Goal: Find contact information: Find contact information

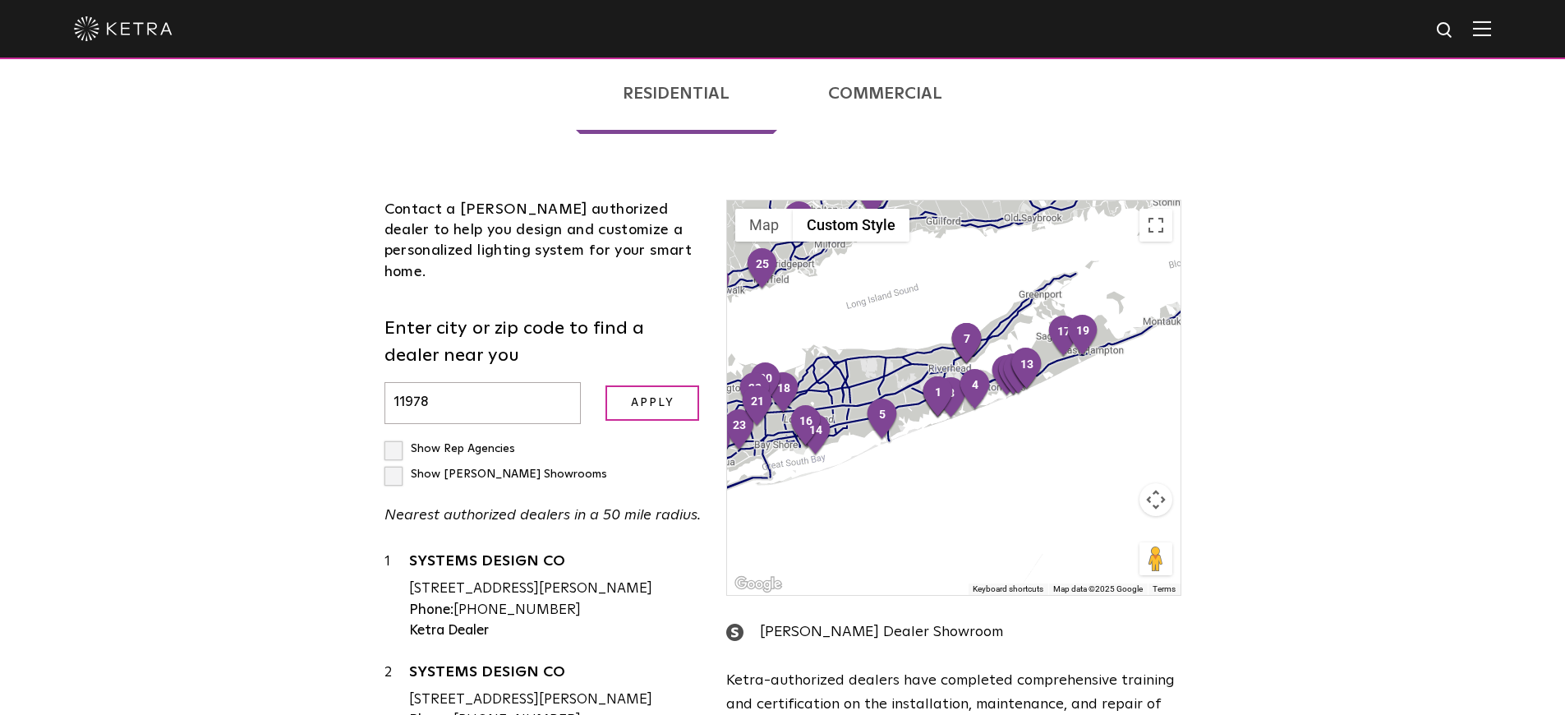
scroll to position [343, 0]
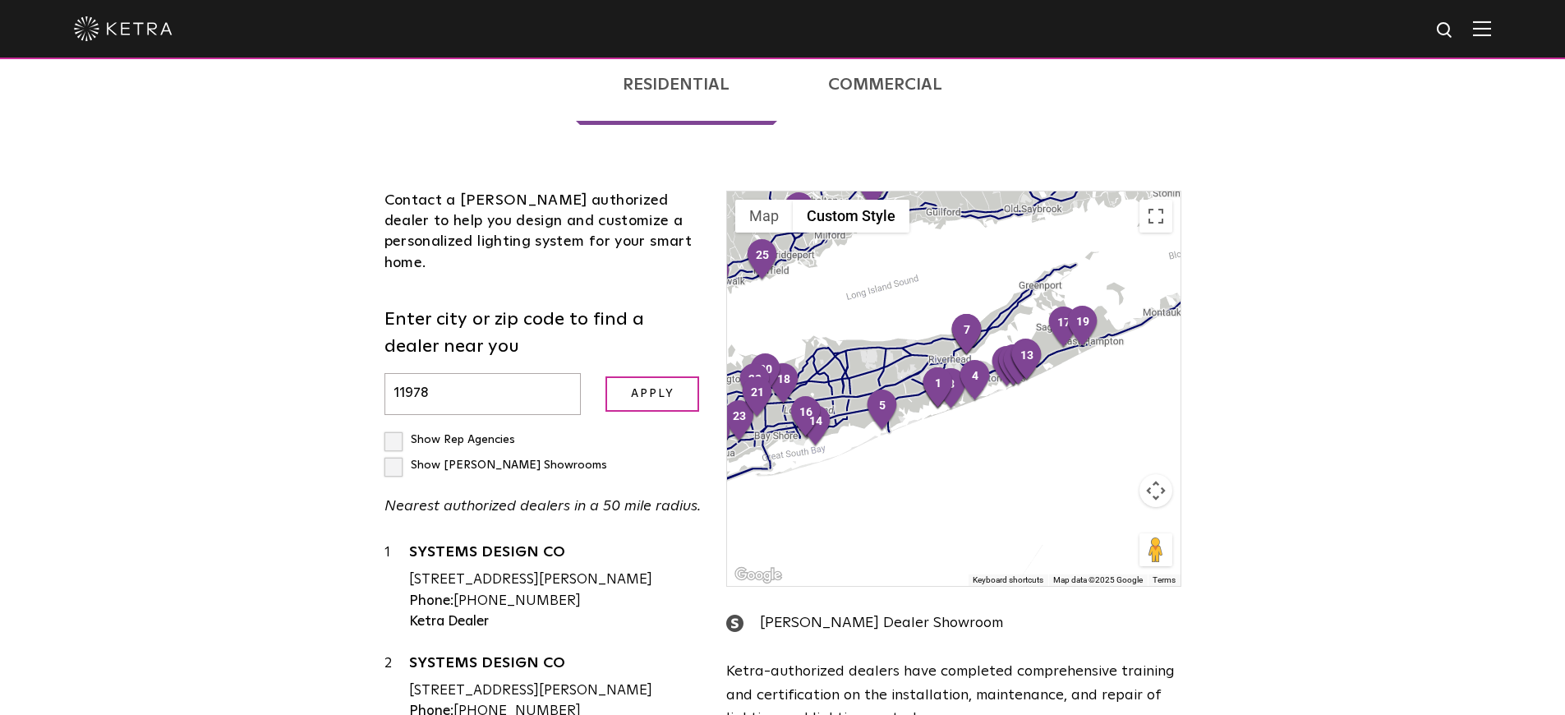
click at [479, 373] on input "11978" at bounding box center [483, 394] width 197 height 42
type input "1"
paste input "11978"
click at [645, 376] on input "Apply" at bounding box center [653, 393] width 94 height 35
click at [652, 376] on input "Apply" at bounding box center [653, 393] width 94 height 35
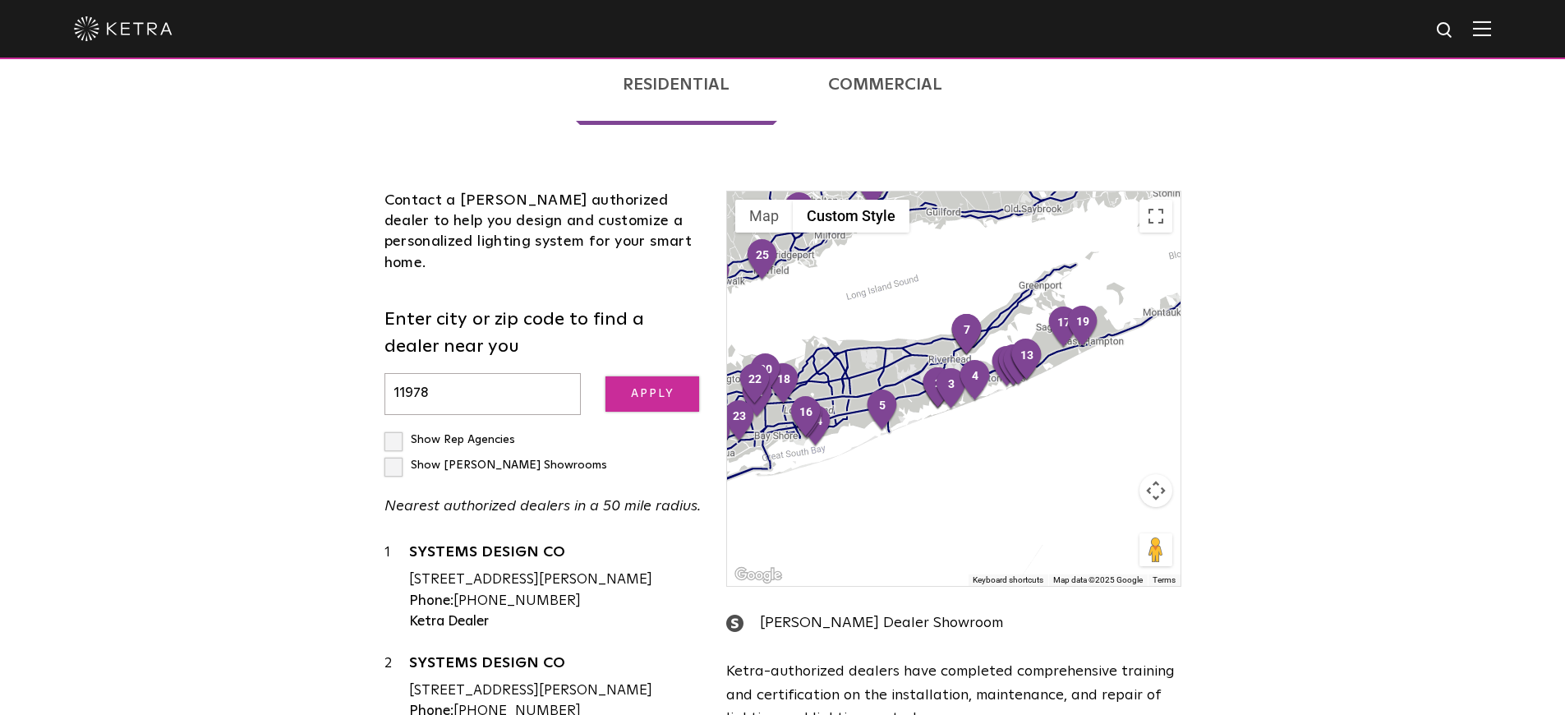
click at [647, 376] on input "Apply" at bounding box center [653, 393] width 94 height 35
click at [471, 373] on input "11978" at bounding box center [483, 394] width 197 height 42
click at [472, 373] on input "11978" at bounding box center [483, 394] width 197 height 42
type input "1"
paste input "49085"
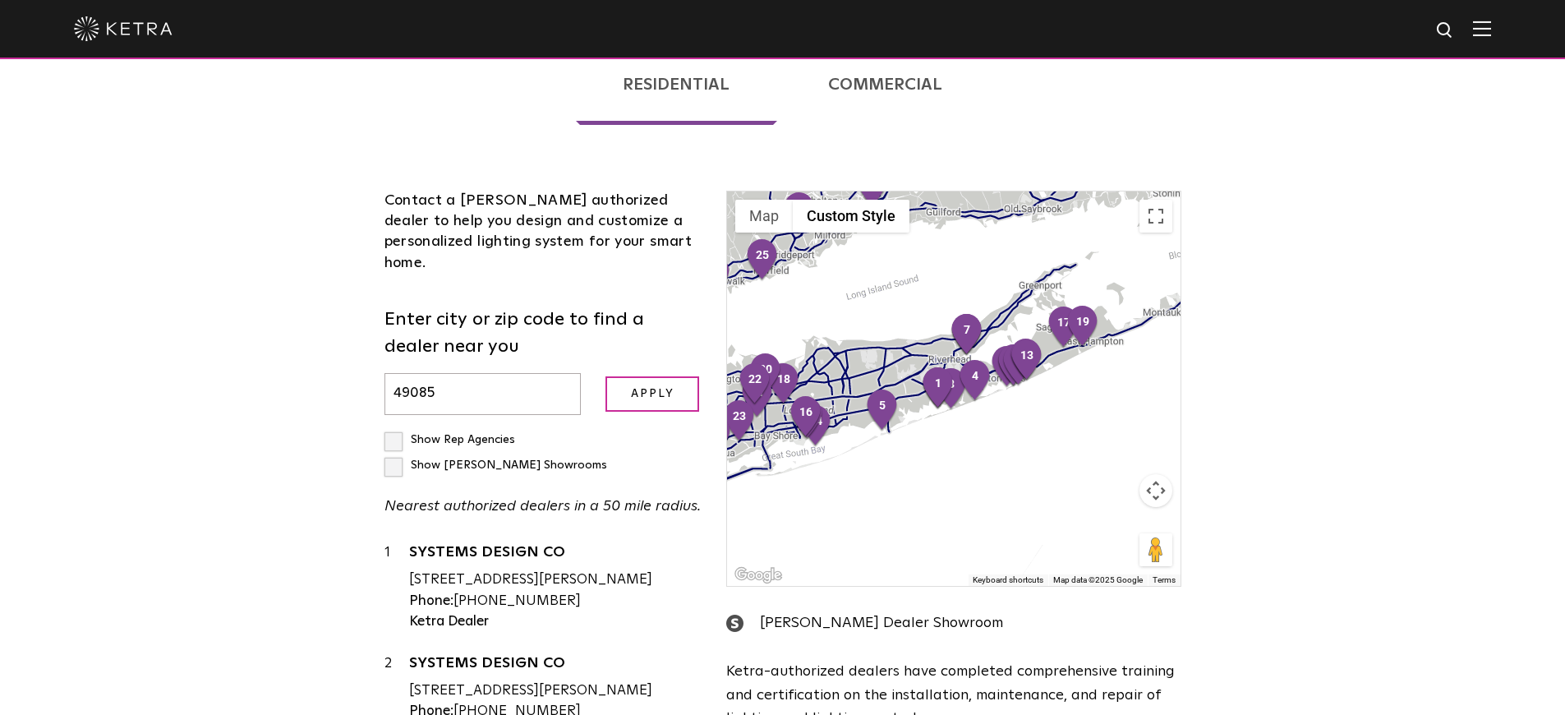
click at [649, 349] on form "Enter city or zip code to find a dealer near you 49085 Apply" at bounding box center [544, 360] width 318 height 108
click at [646, 385] on input "Apply" at bounding box center [653, 393] width 94 height 35
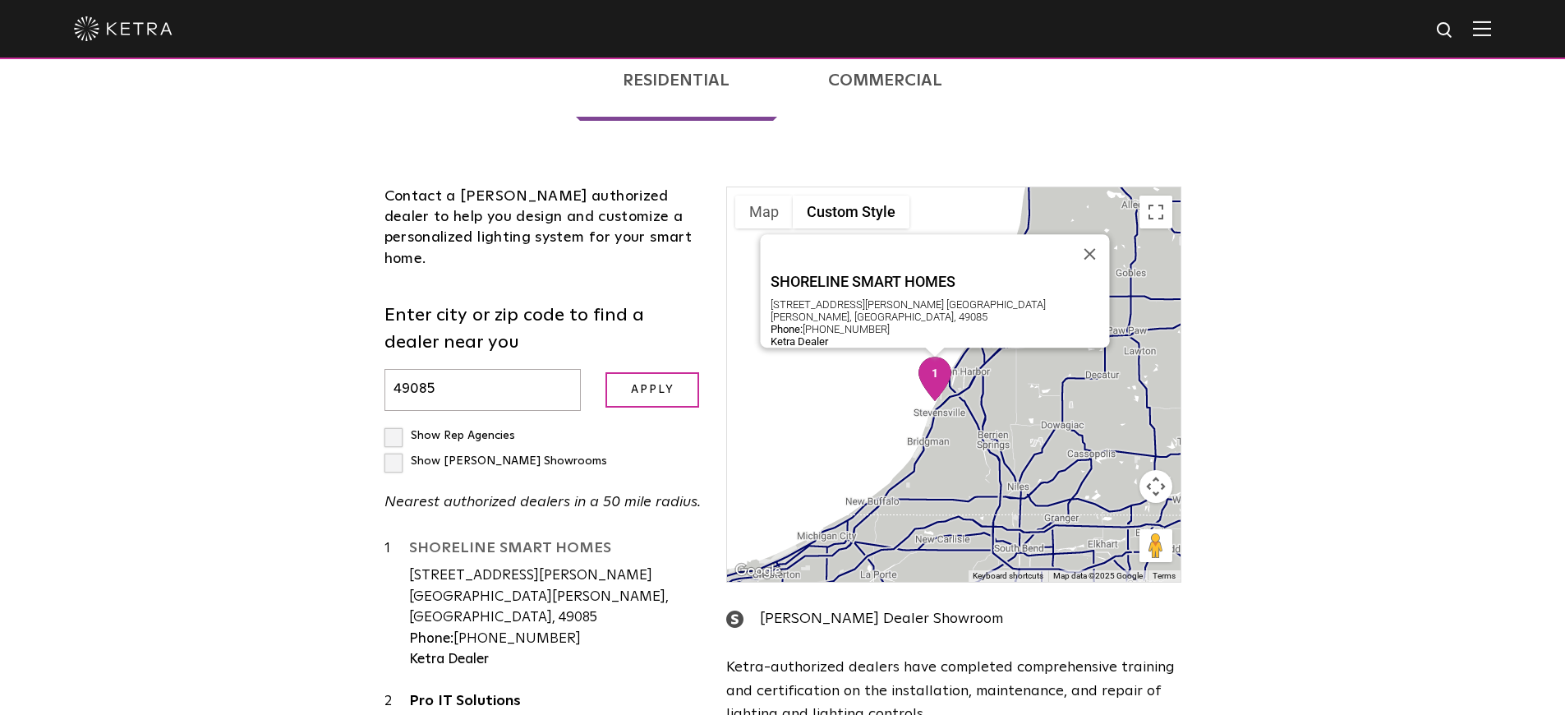
scroll to position [350, 0]
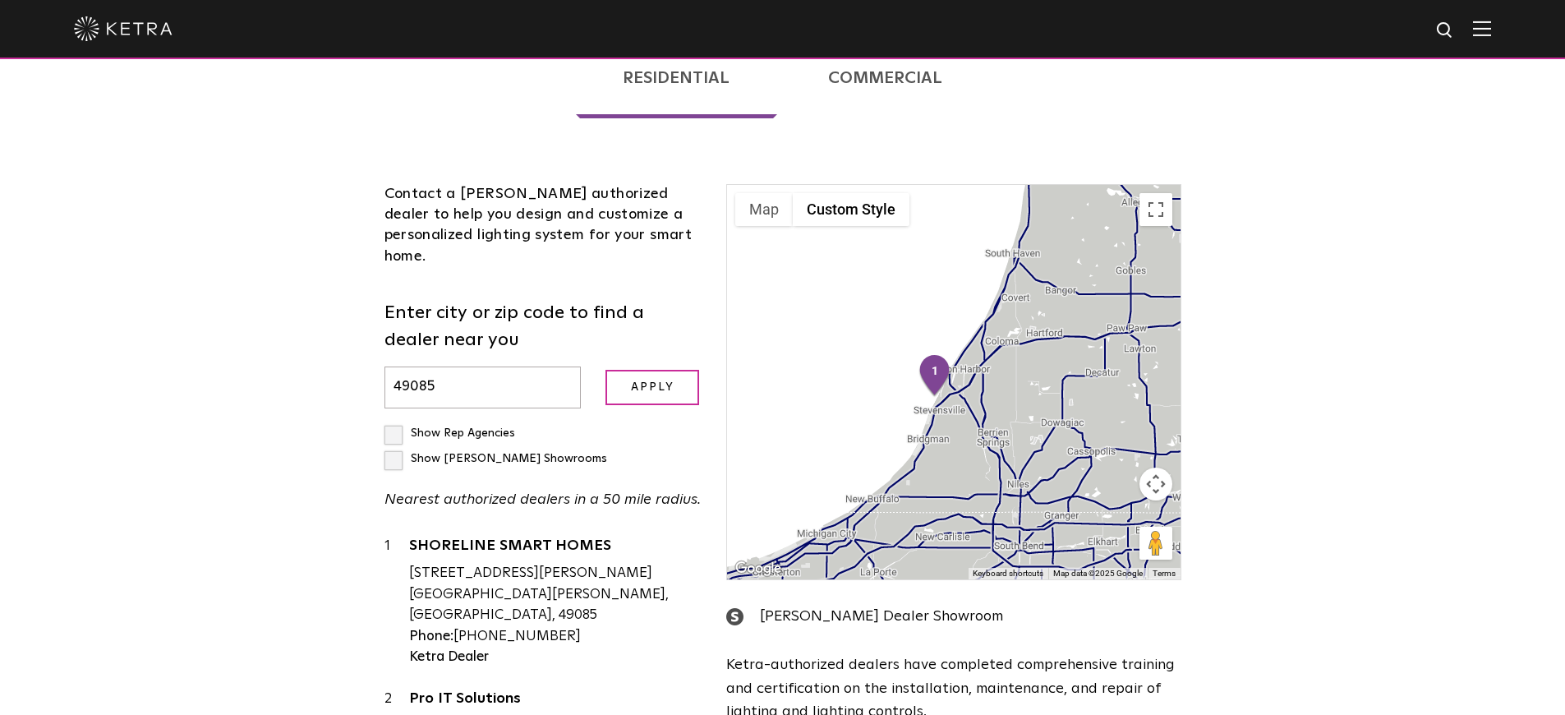
click at [477, 374] on input "49085" at bounding box center [483, 387] width 197 height 42
type input "4"
paste input "33020"
type input "33020"
click at [675, 370] on input "Apply" at bounding box center [653, 387] width 94 height 35
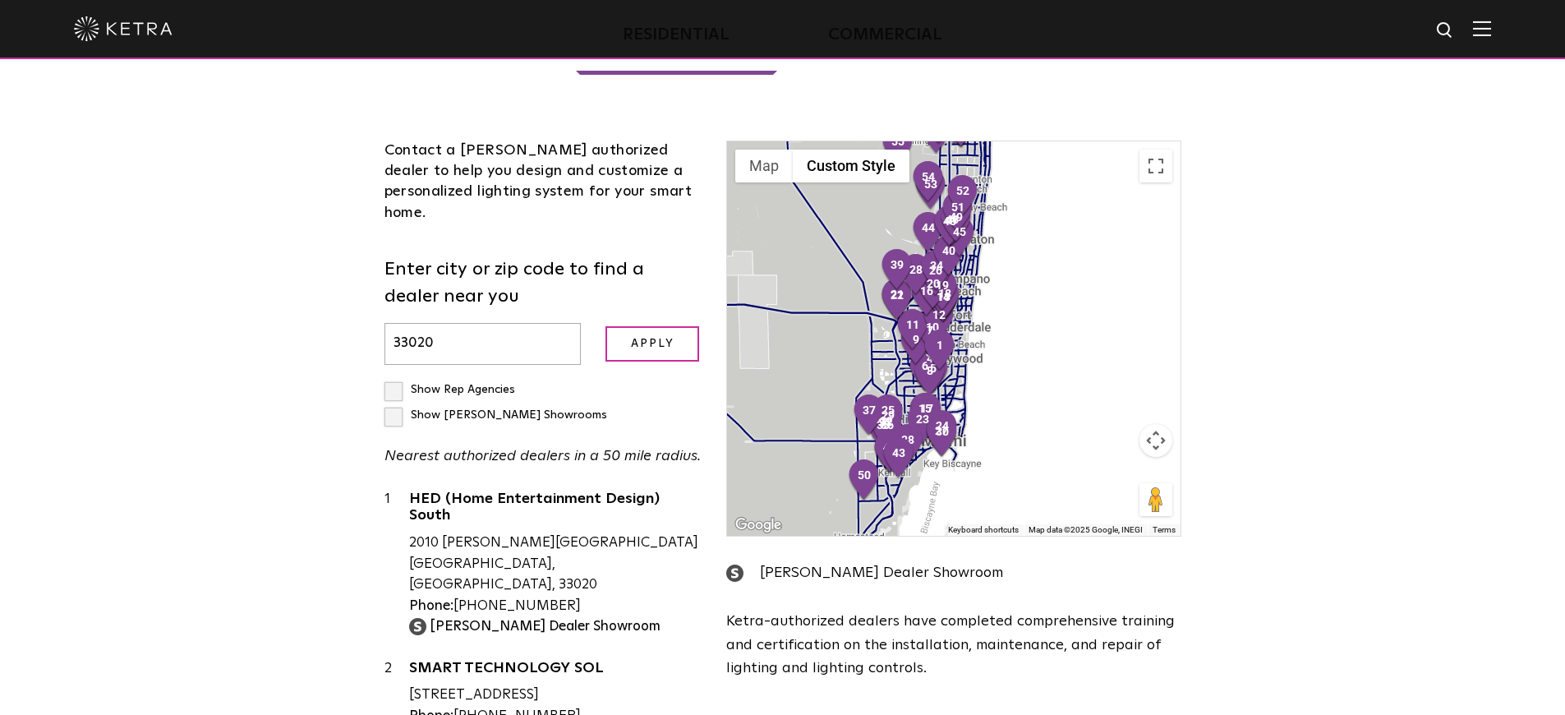
scroll to position [396, 0]
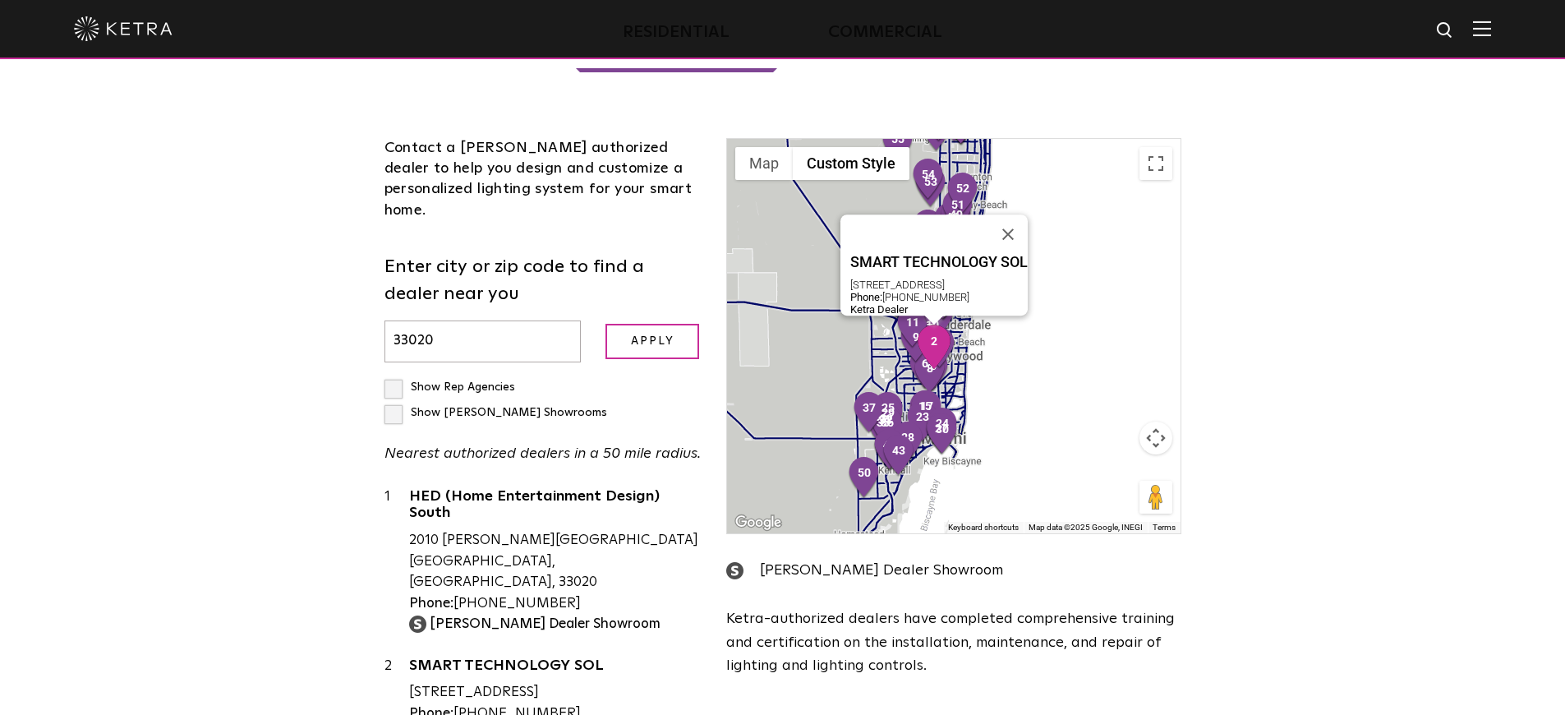
click at [449, 682] on div "[STREET_ADDRESS]" at bounding box center [555, 692] width 293 height 21
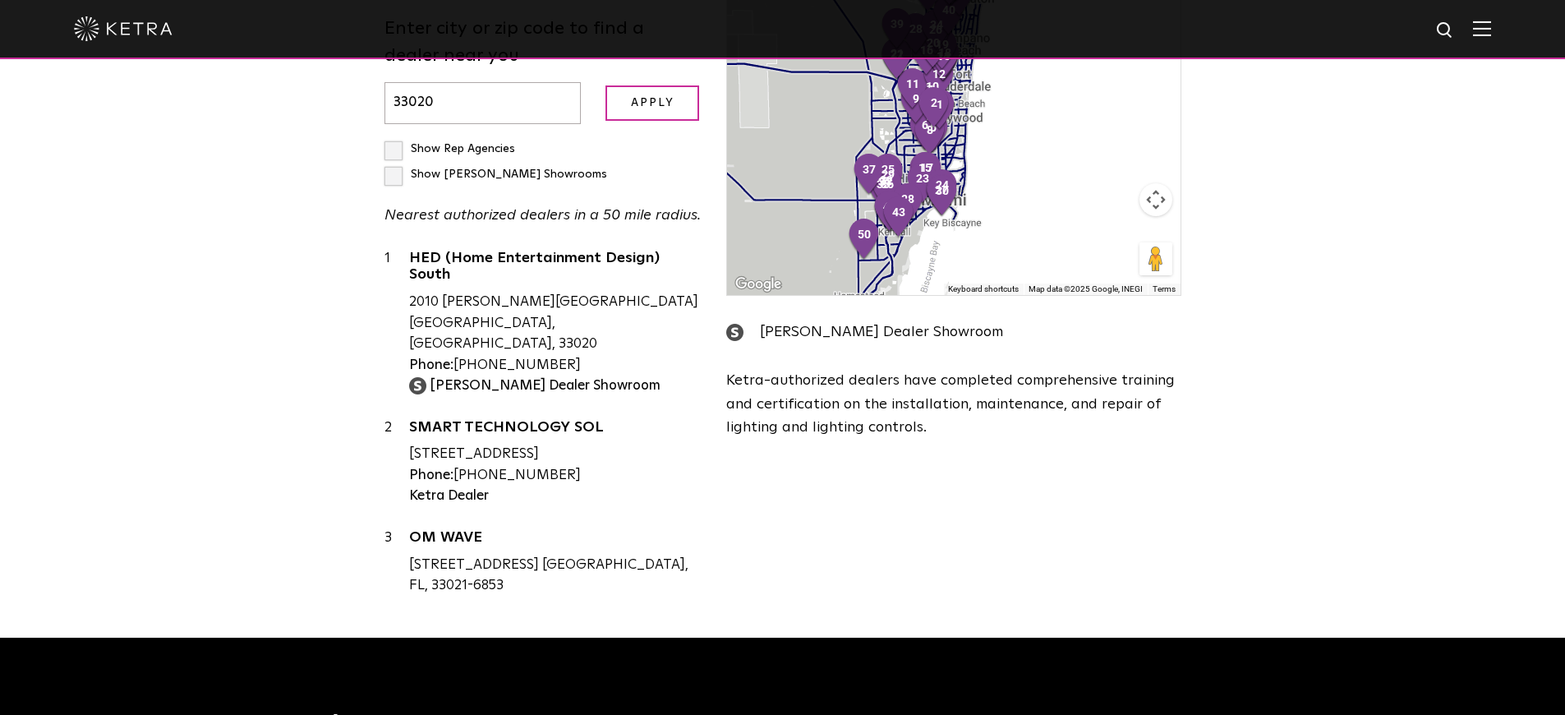
scroll to position [638, 0]
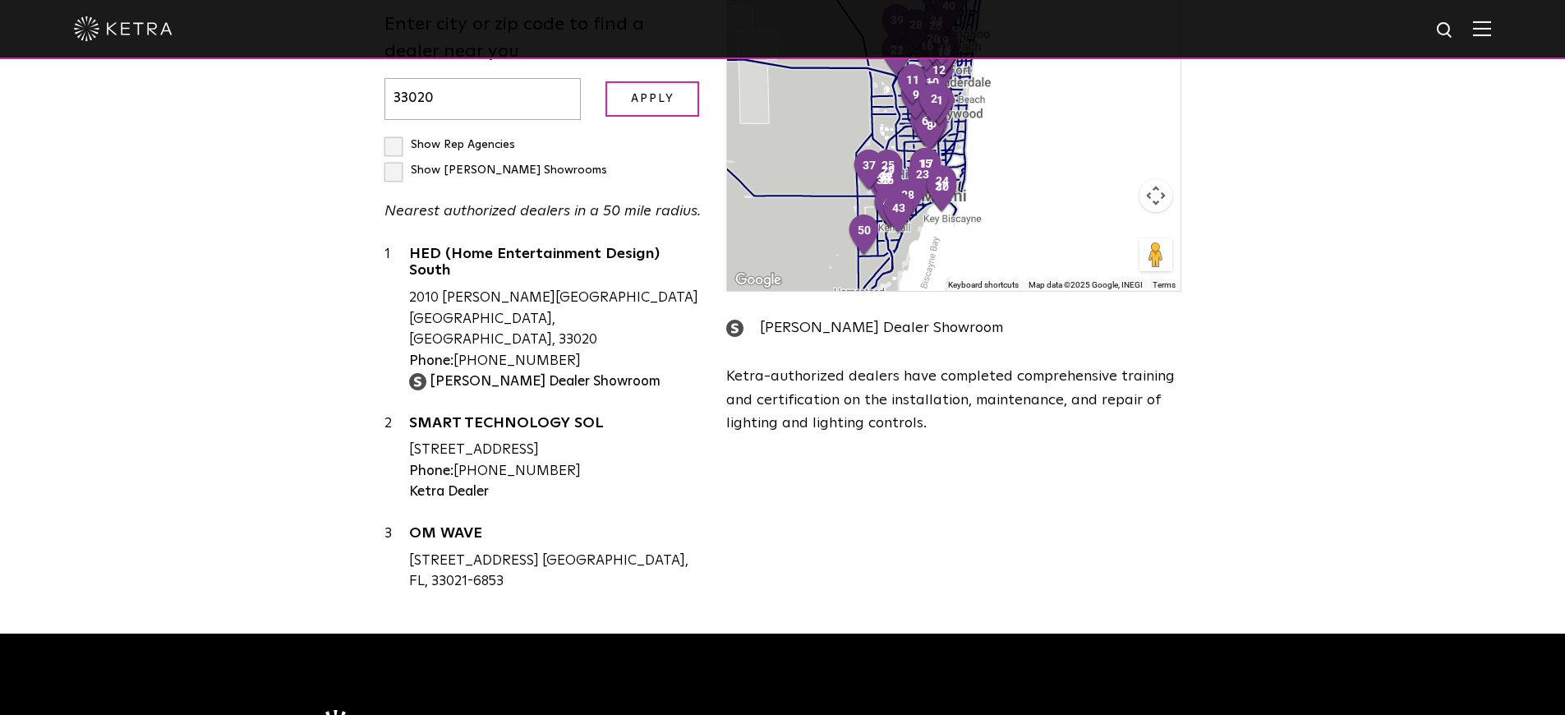
click at [516, 78] on input "33020" at bounding box center [483, 99] width 197 height 42
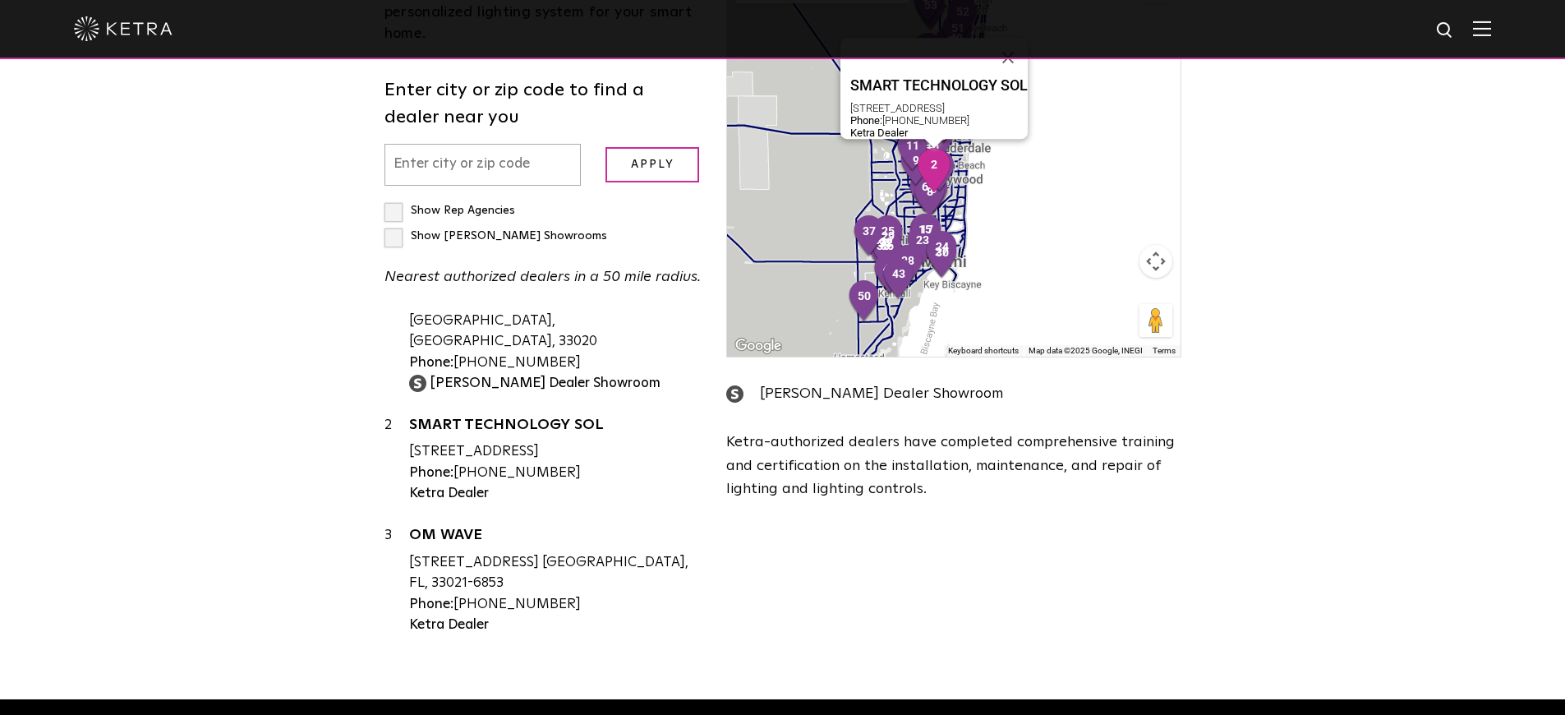
scroll to position [0, 0]
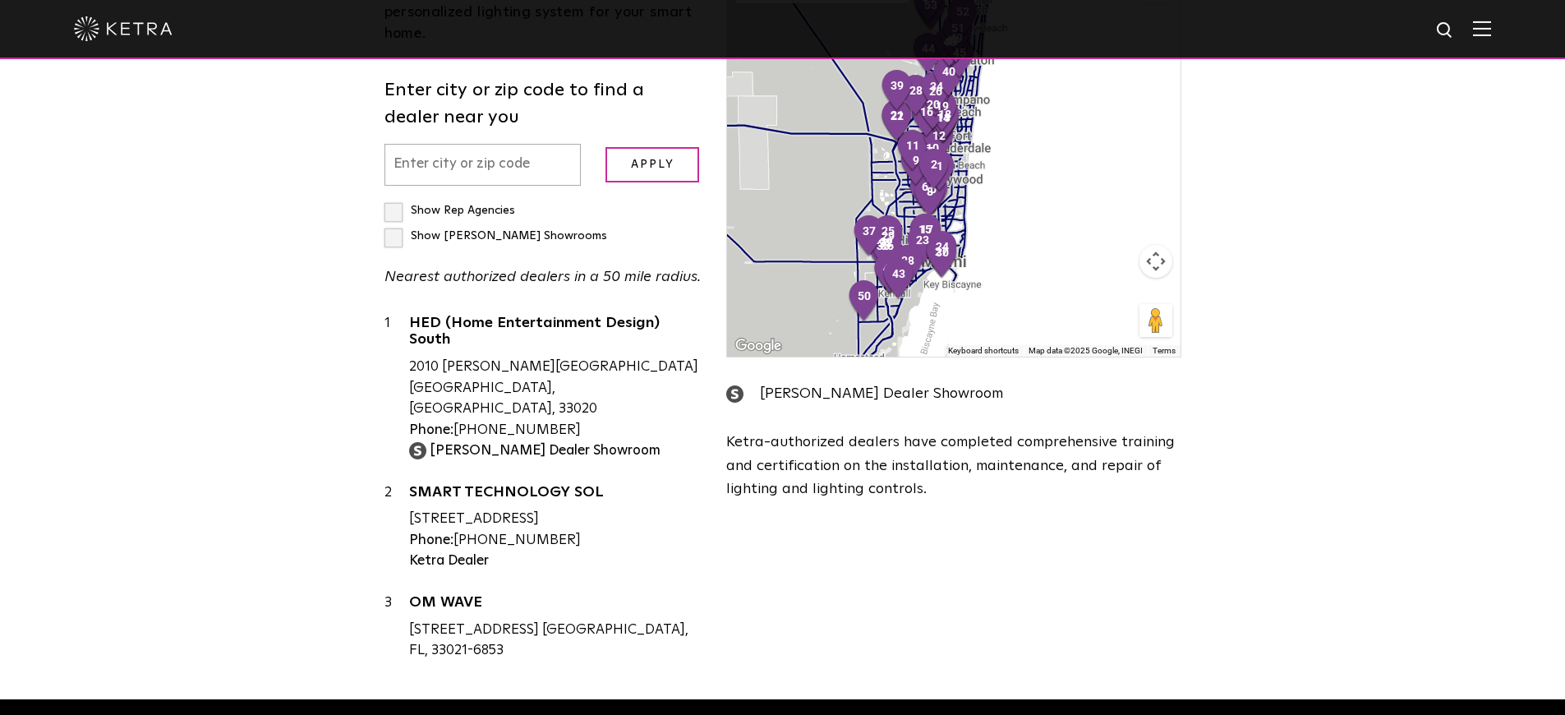
click at [426, 145] on input "text" at bounding box center [483, 165] width 197 height 42
click at [438, 150] on input "text" at bounding box center [483, 165] width 197 height 42
paste input "90064-2333"
click at [666, 147] on input "Apply" at bounding box center [653, 164] width 94 height 35
click at [662, 147] on input "Apply" at bounding box center [653, 164] width 94 height 35
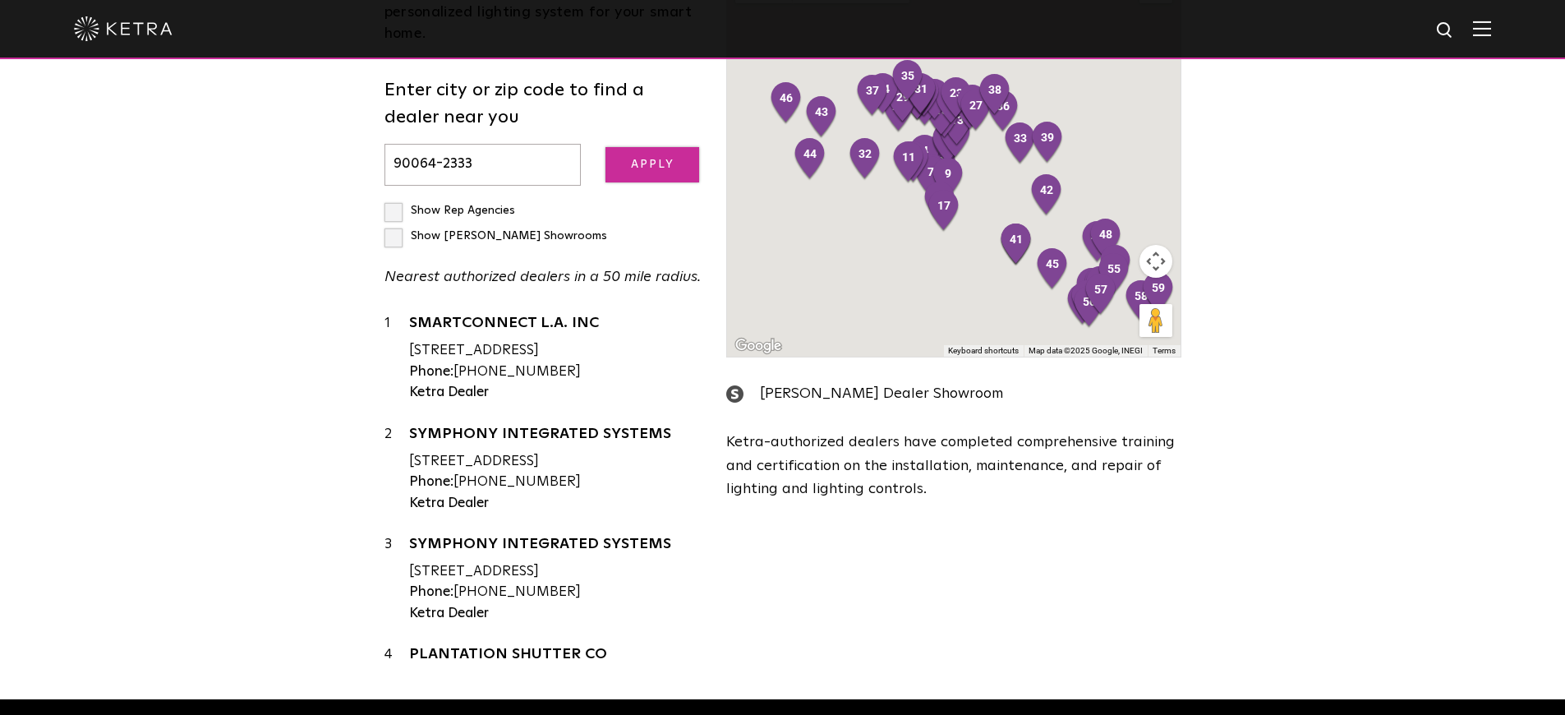
click at [662, 147] on input "Apply" at bounding box center [653, 164] width 94 height 35
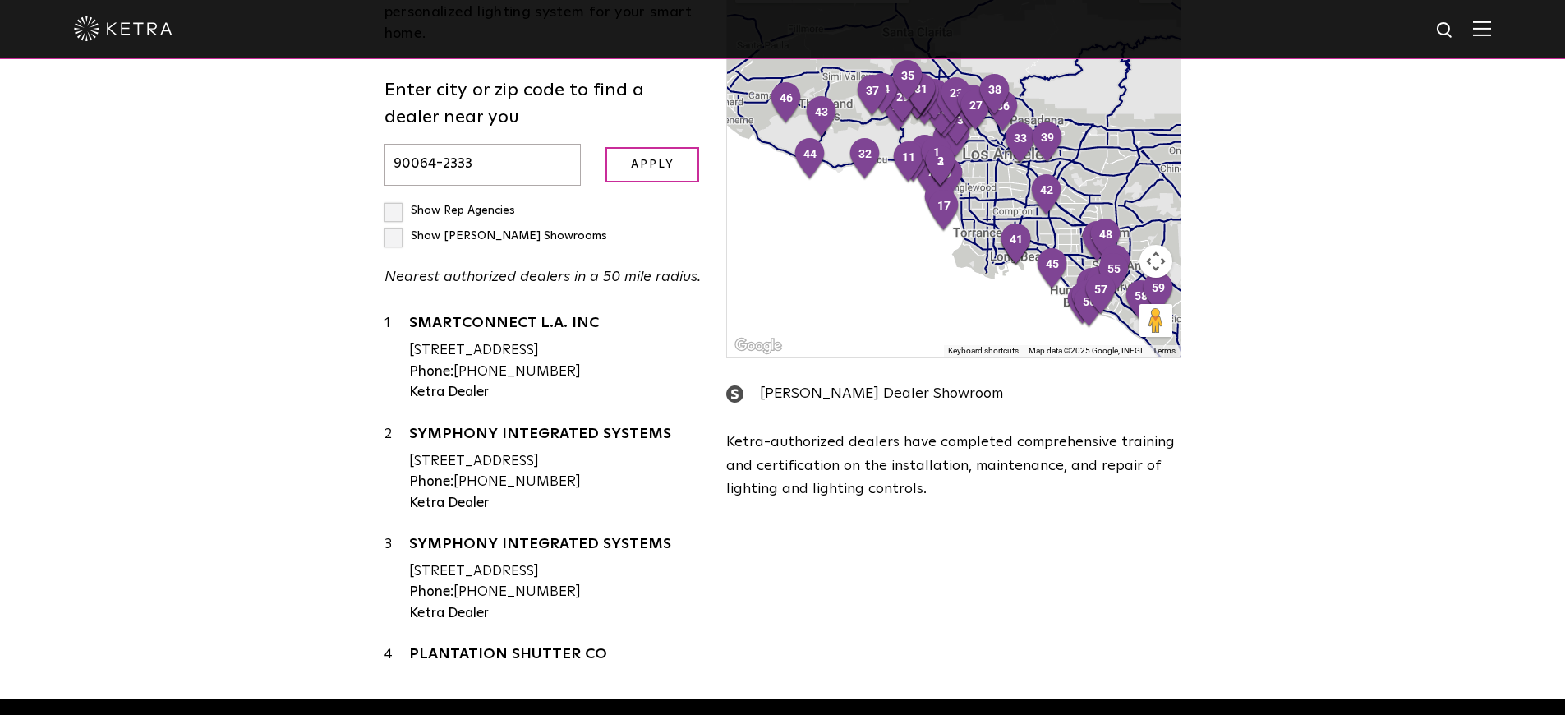
click at [500, 150] on input "90064-2333" at bounding box center [483, 165] width 197 height 42
type input "9"
paste input "63126-1518"
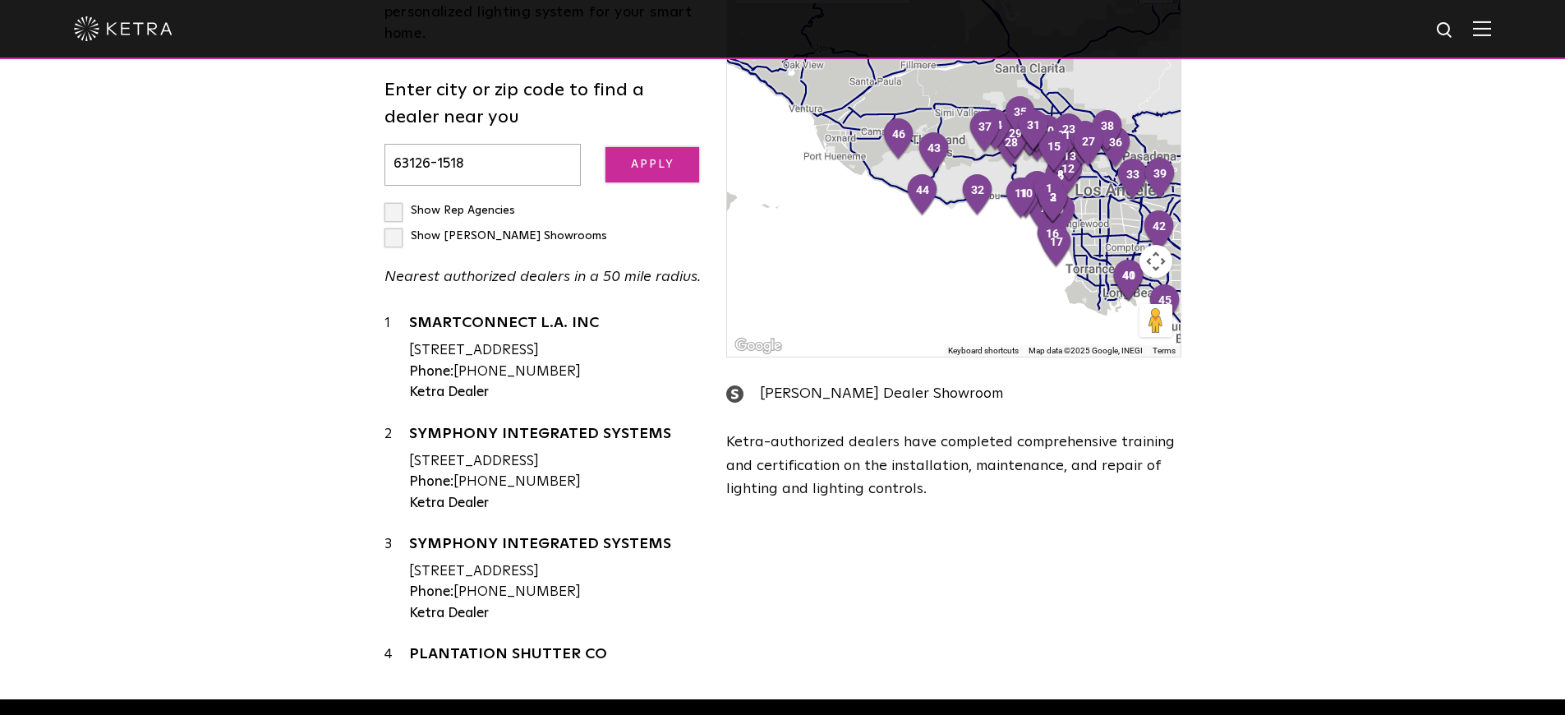
click at [636, 147] on input "Apply" at bounding box center [653, 164] width 94 height 35
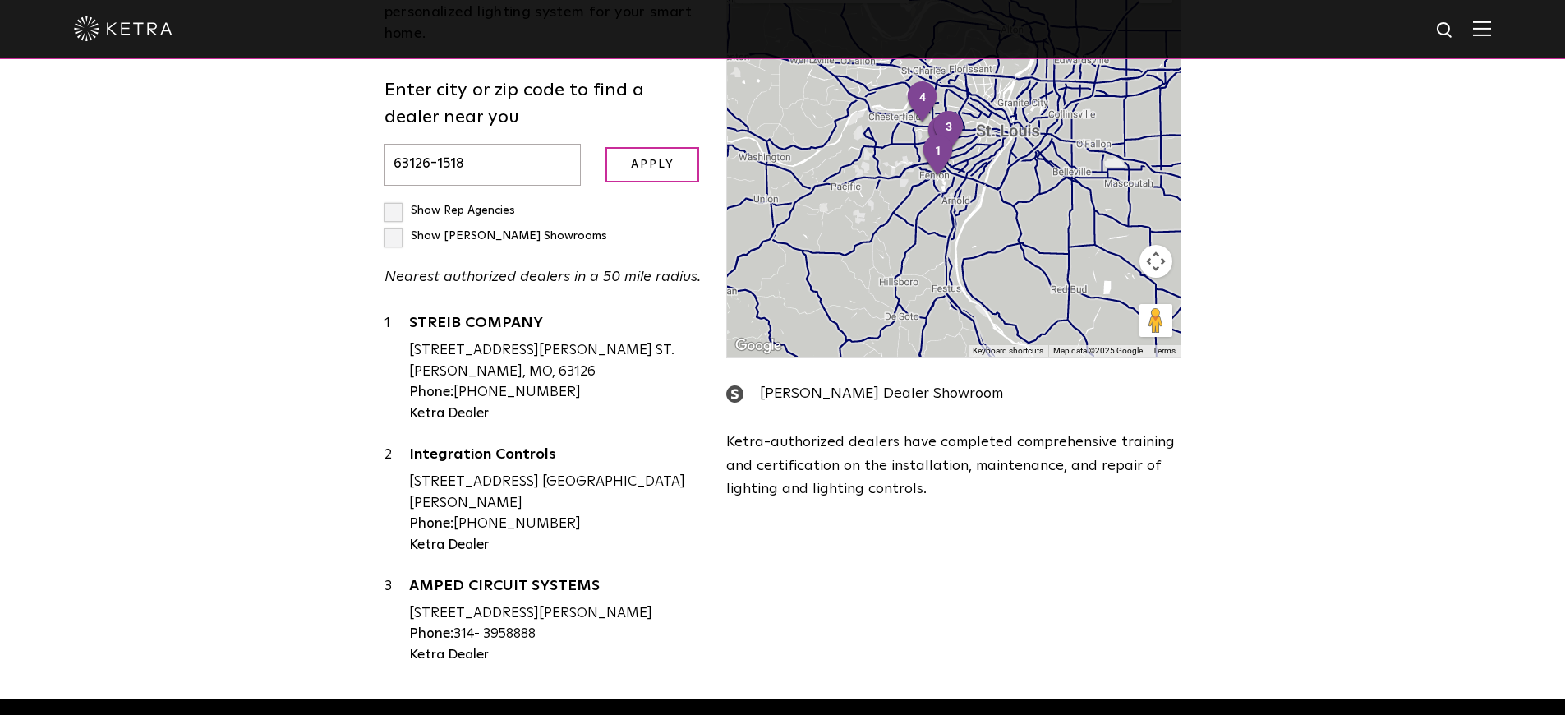
click at [486, 164] on input "63126-1518" at bounding box center [483, 165] width 197 height 42
type input "63126"
click at [606, 147] on input "Apply" at bounding box center [653, 164] width 94 height 35
click at [639, 153] on input "Apply" at bounding box center [653, 164] width 94 height 35
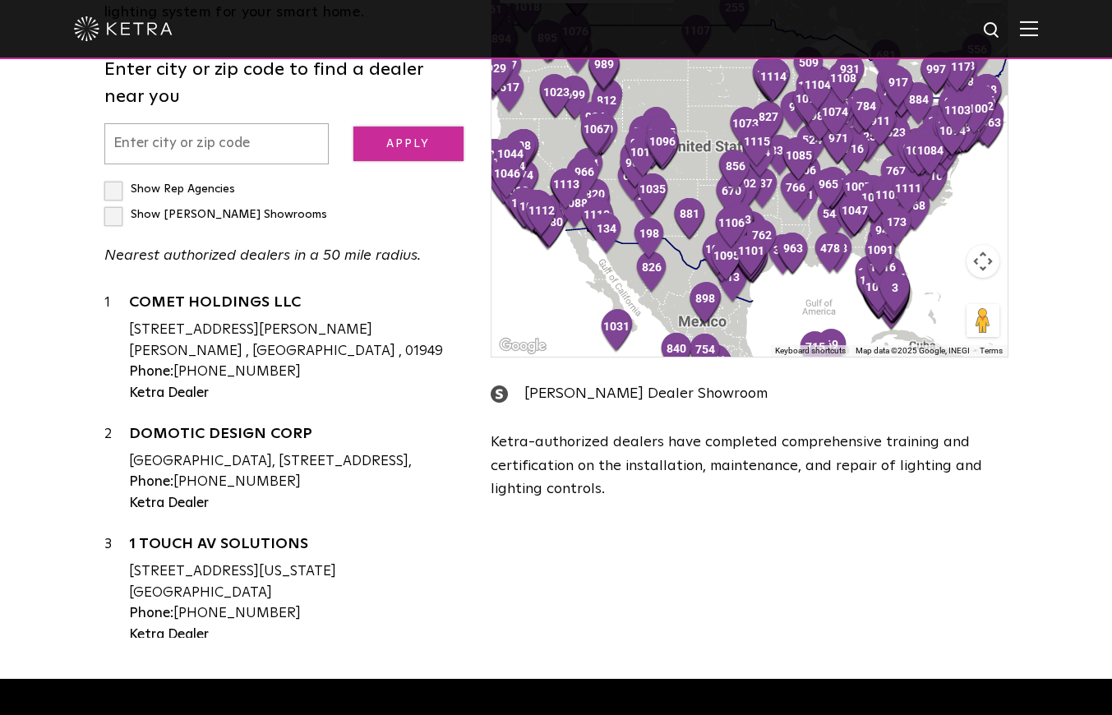
click at [389, 143] on input "Apply" at bounding box center [408, 144] width 110 height 35
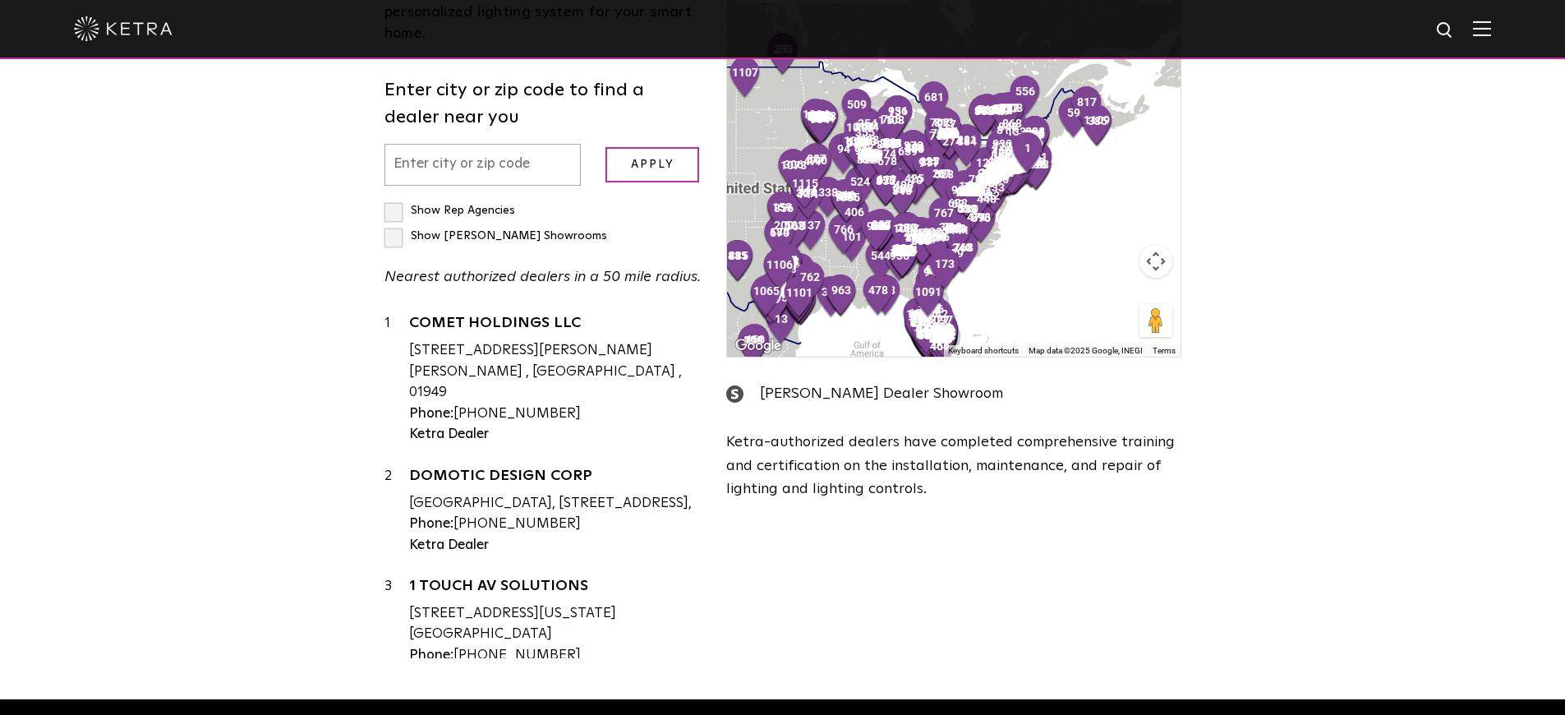
click at [480, 149] on input "text" at bounding box center [483, 165] width 197 height 42
click at [670, 150] on input "Apply" at bounding box center [653, 164] width 94 height 35
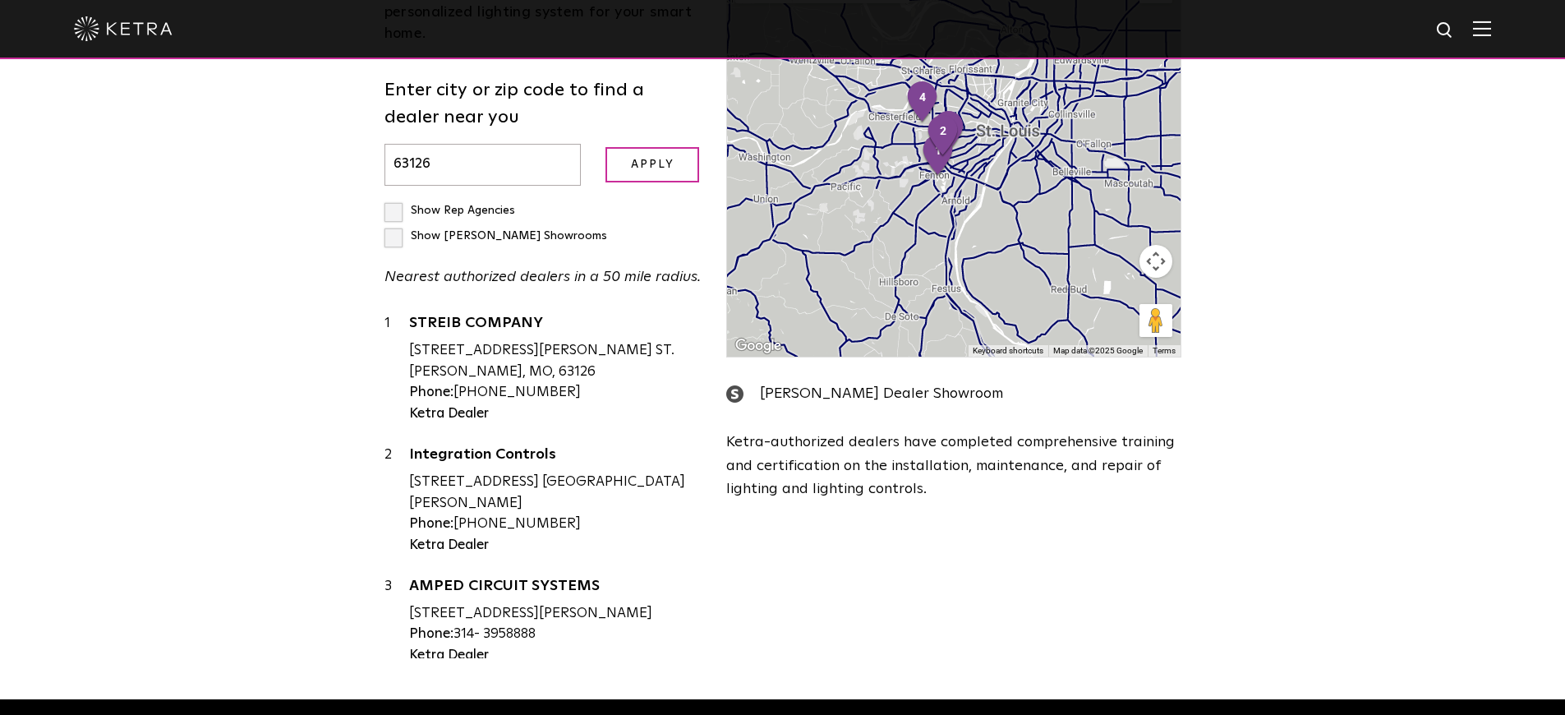
click at [467, 144] on input "63126" at bounding box center [483, 165] width 197 height 42
type input "6"
paste input "6181002"
click at [606, 147] on input "Apply" at bounding box center [653, 164] width 94 height 35
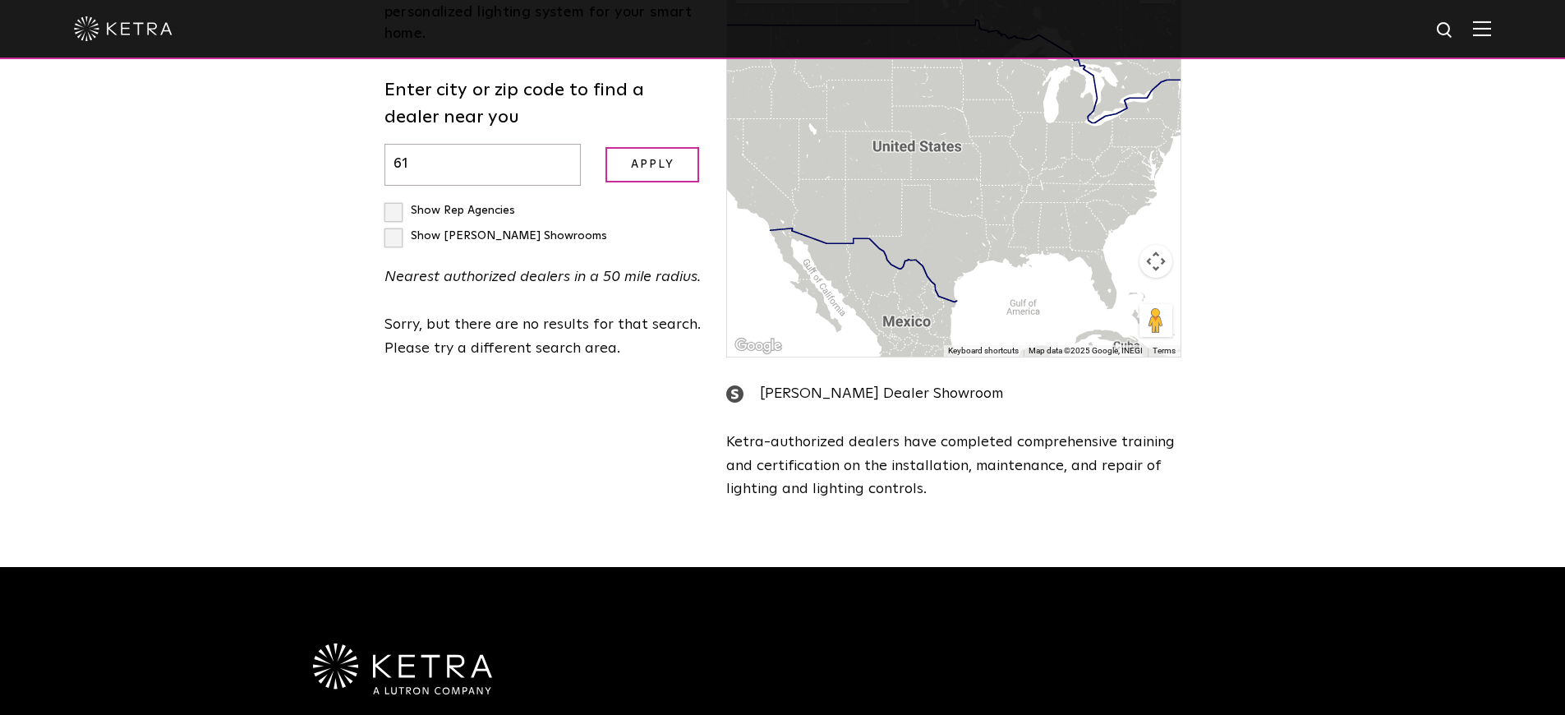
type input "6"
paste input "T2Z 3X2"
click at [627, 149] on input "Apply" at bounding box center [653, 164] width 94 height 35
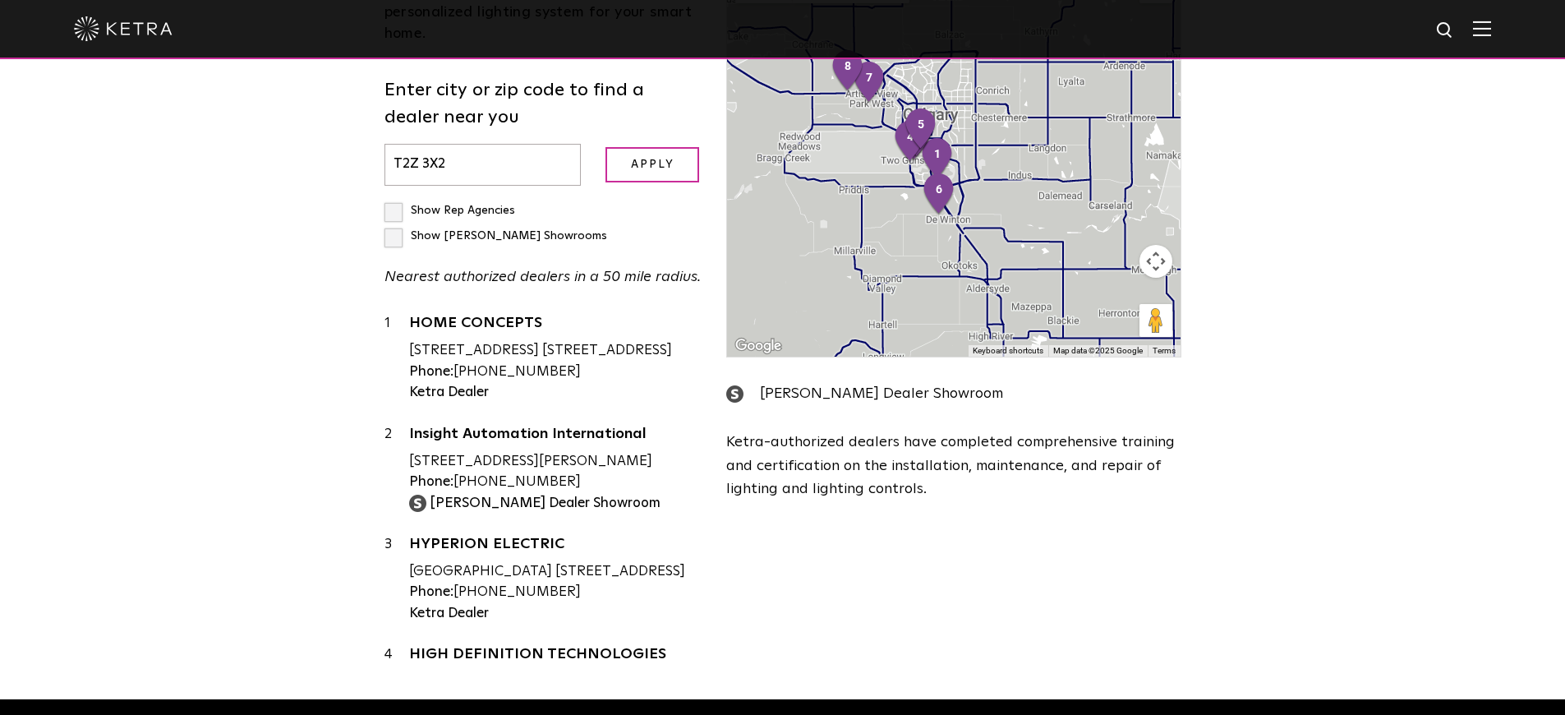
click at [517, 144] on input "T2Z 3X2" at bounding box center [483, 165] width 197 height 42
type input "T"
paste input "59714-3616"
click at [612, 147] on input "Apply" at bounding box center [653, 164] width 94 height 35
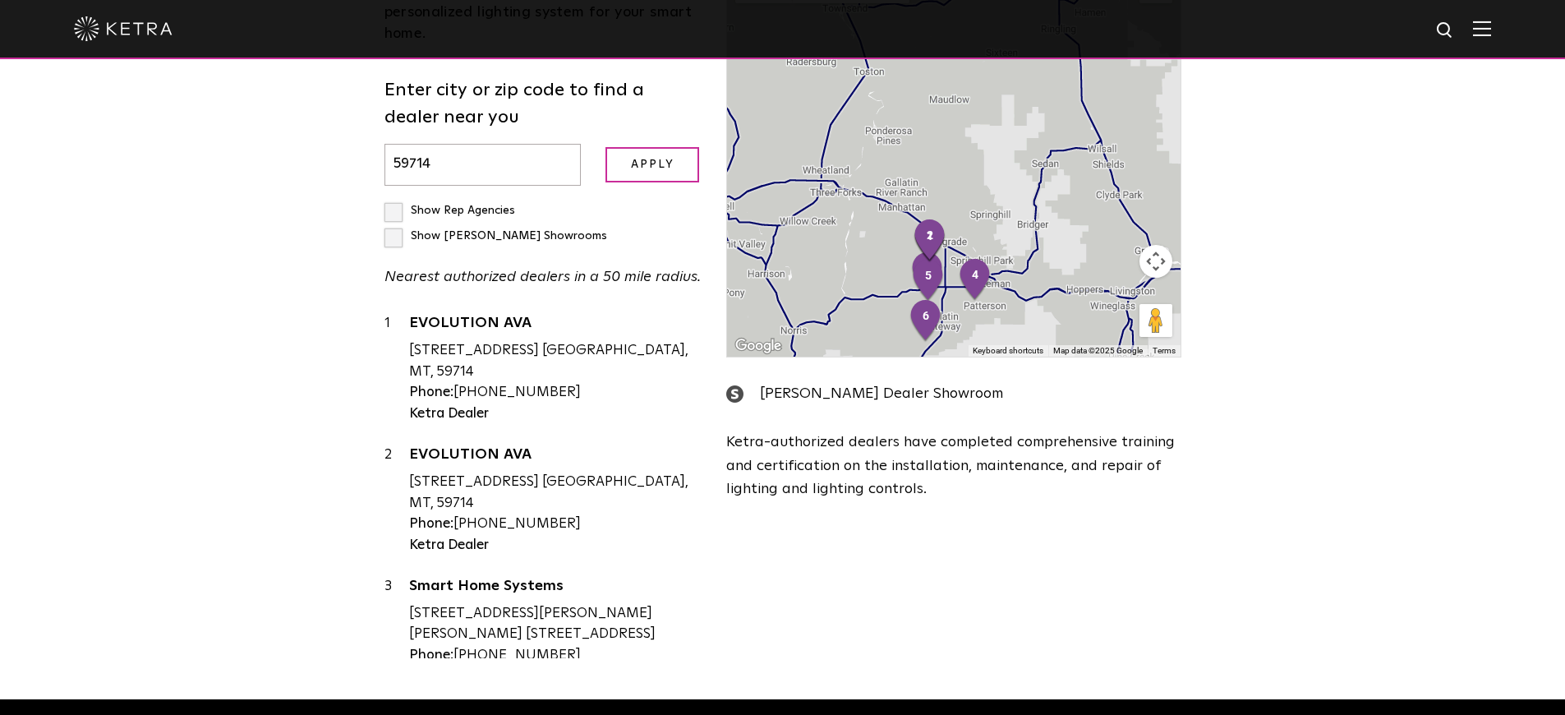
click at [512, 144] on input "59714" at bounding box center [483, 165] width 197 height 42
type input "5"
paste input "95020-7204"
click at [649, 147] on input "Apply" at bounding box center [653, 164] width 94 height 35
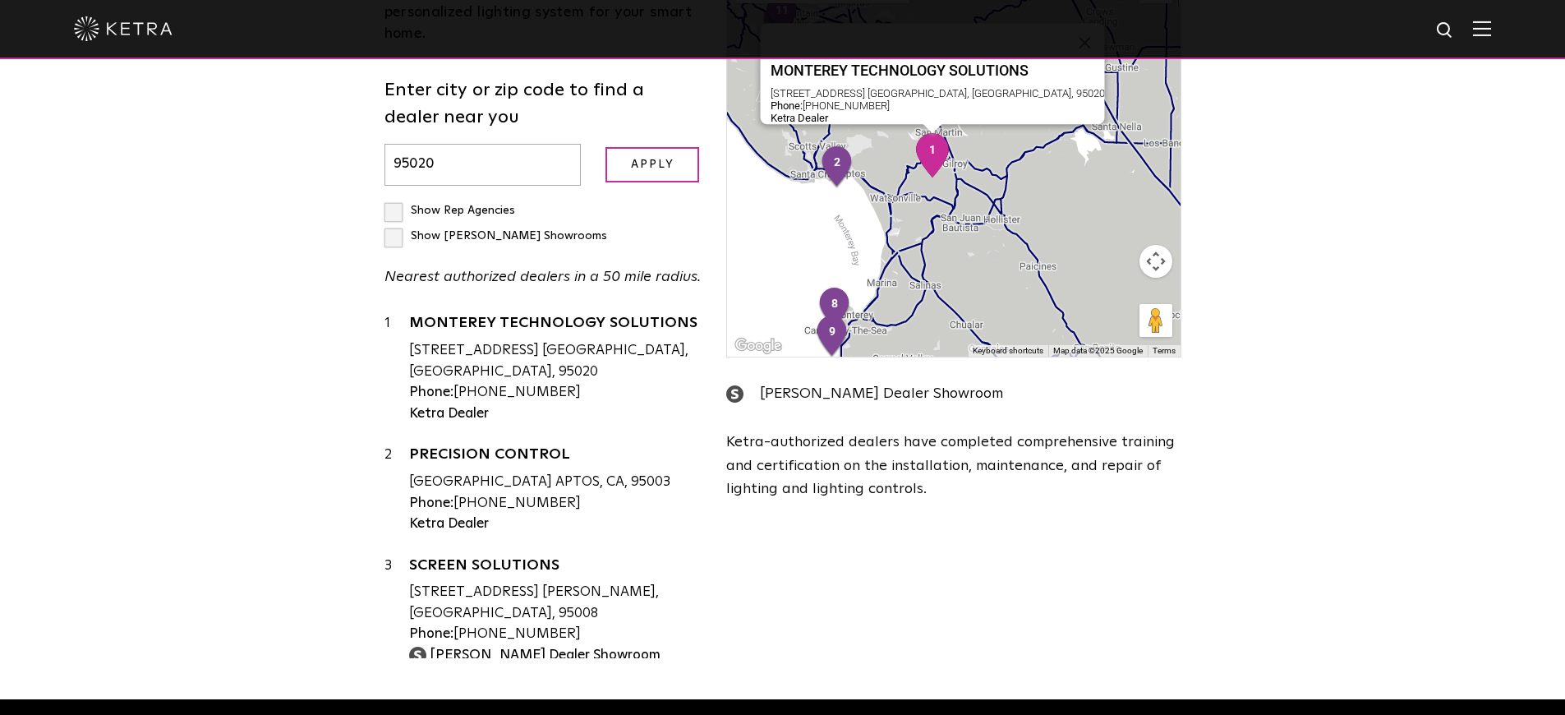
drag, startPoint x: 458, startPoint y: 348, endPoint x: 558, endPoint y: 351, distance: 100.3
click at [558, 382] on div "Phone: [PHONE_NUMBER]" at bounding box center [555, 392] width 293 height 21
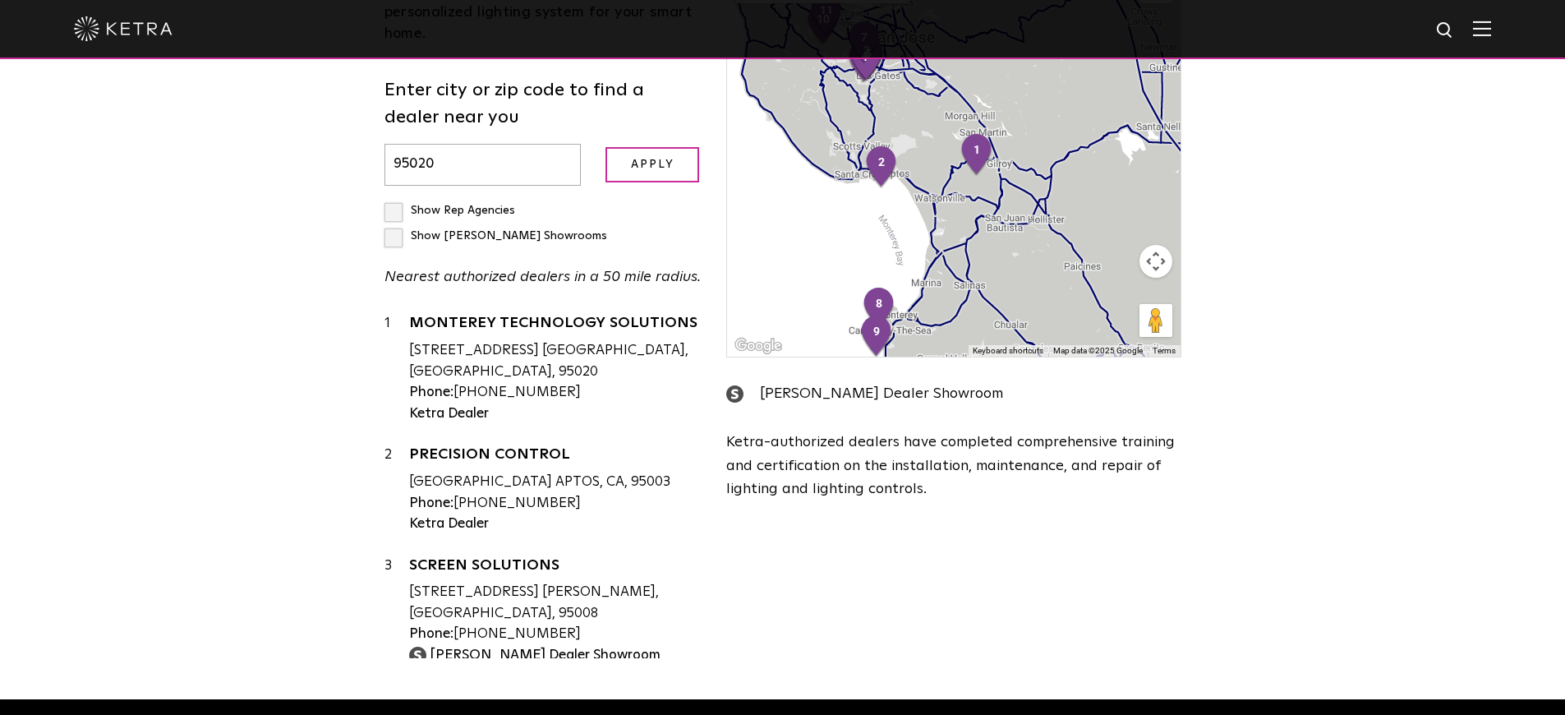
click at [292, 426] on div "Loading... Residential Commercial Contact a [PERSON_NAME] authorized dealer to …" at bounding box center [782, 242] width 1565 height 913
click at [481, 150] on input "95020" at bounding box center [483, 165] width 197 height 42
type input "9"
paste input "85260"
type input "85260"
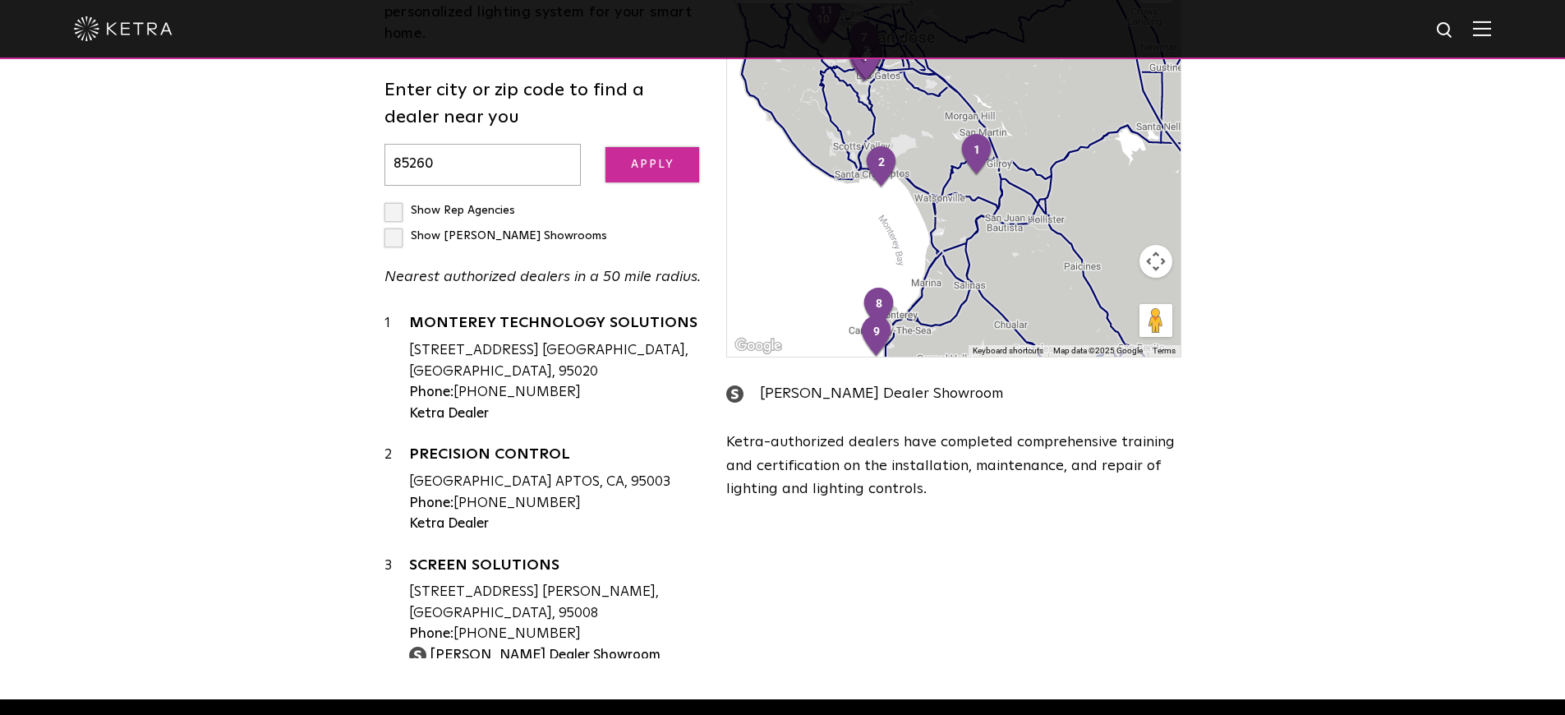
click at [656, 159] on input "Apply" at bounding box center [653, 164] width 94 height 35
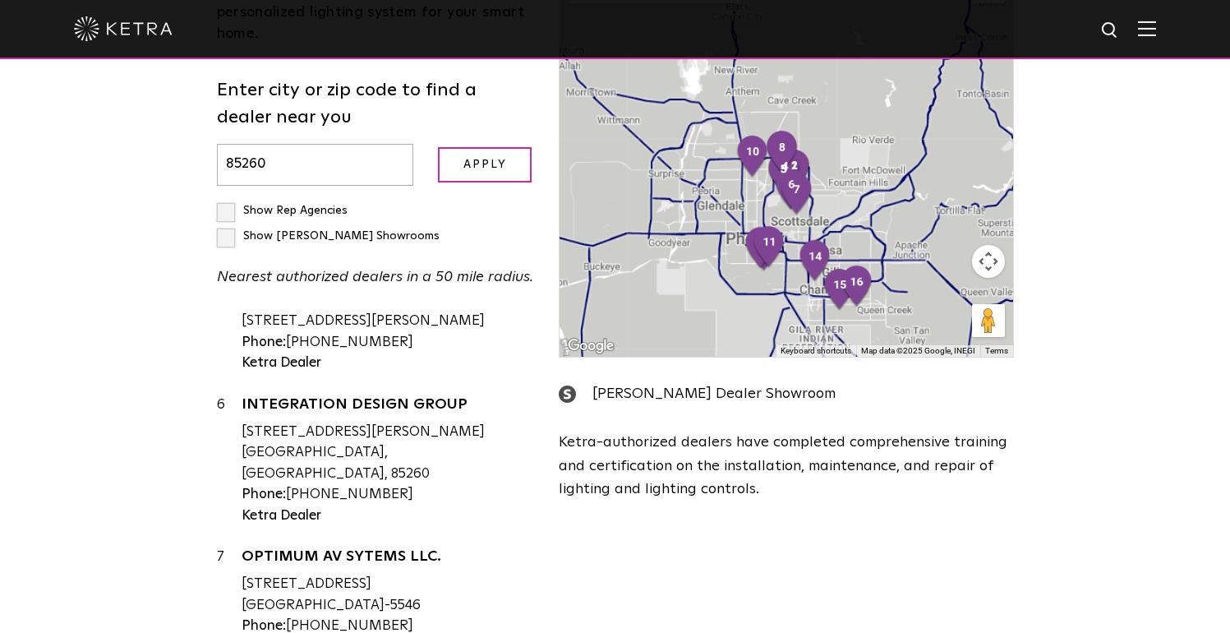
scroll to position [471, 0]
